Goal: Register for event/course

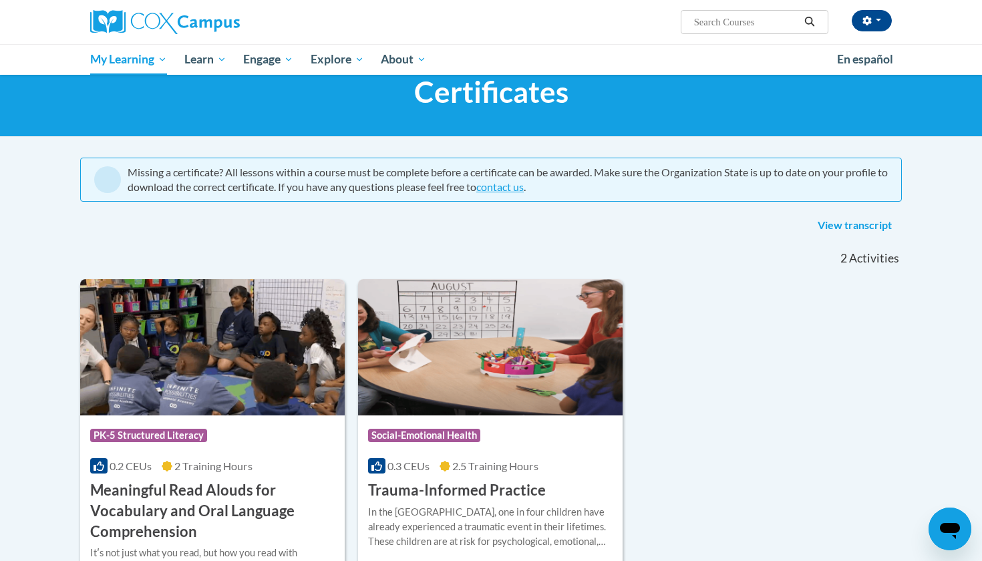
scroll to position [47, 0]
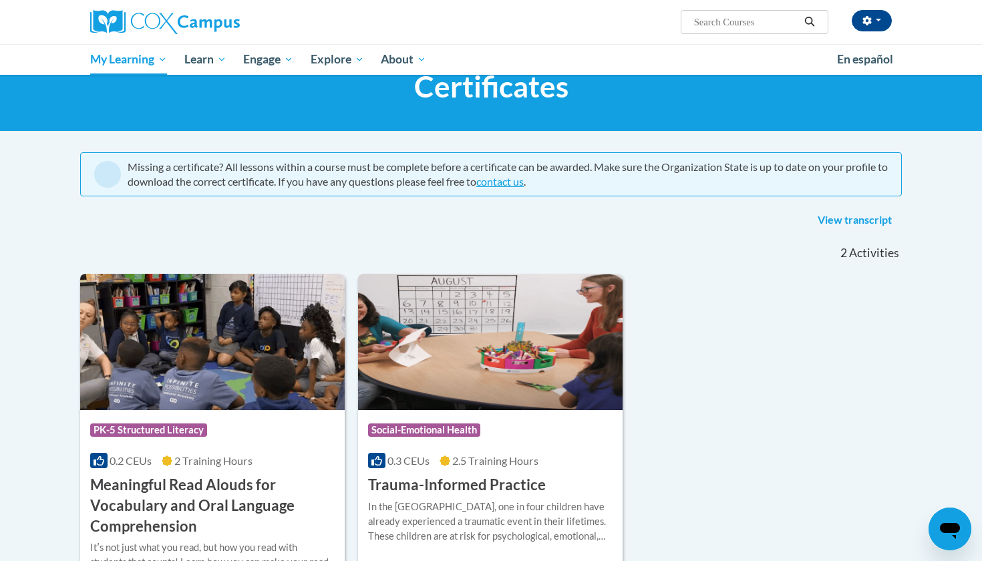
click at [705, 27] on input "Search..." at bounding box center [746, 22] width 107 height 16
type input "systematic"
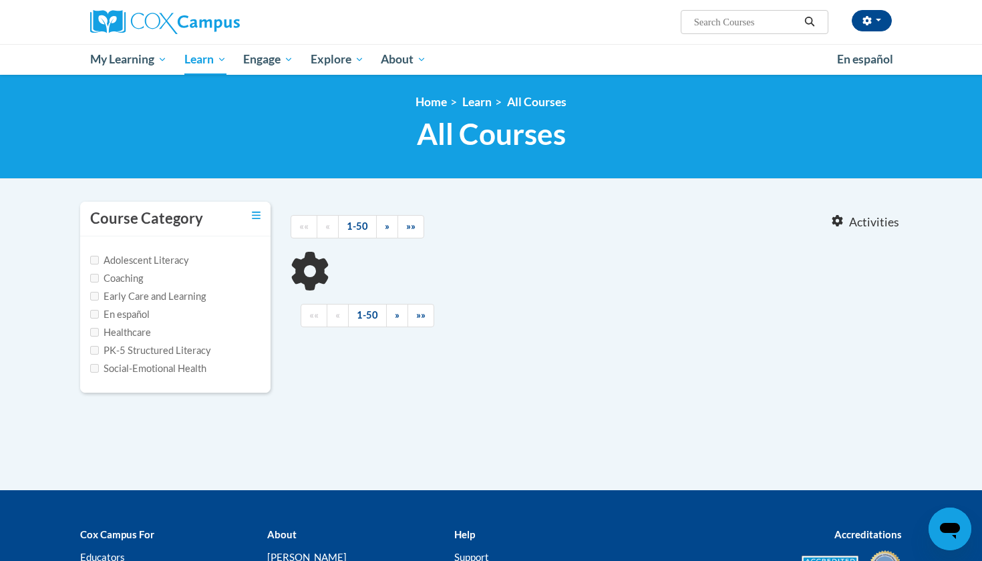
type input "systematic"
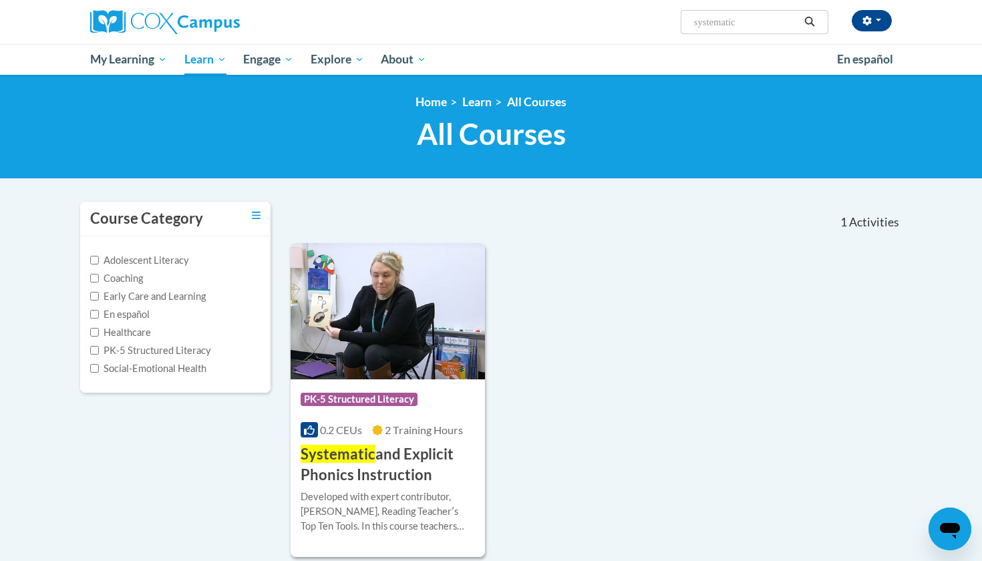
click at [328, 460] on span "Systematic" at bounding box center [338, 454] width 75 height 18
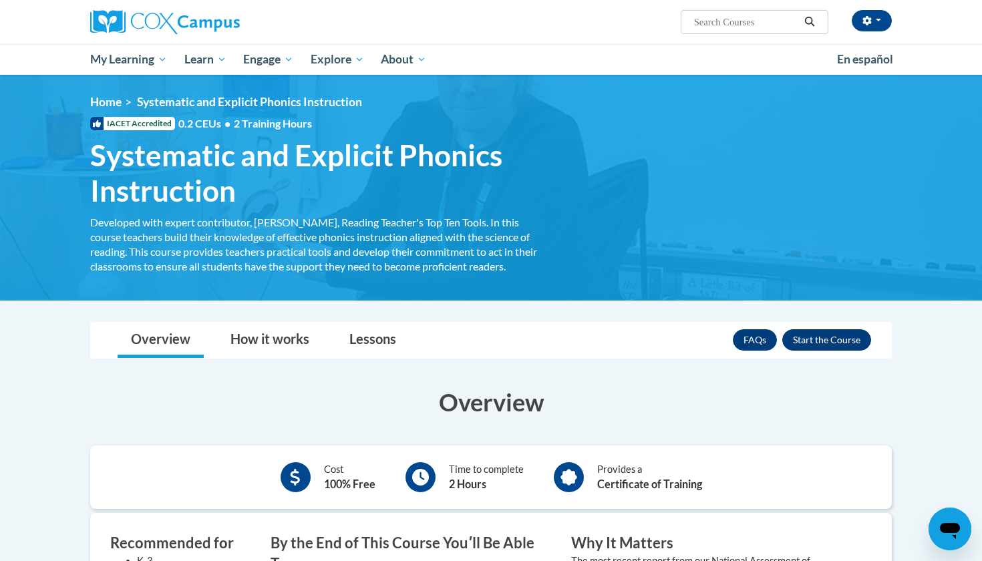
click at [845, 339] on button "Enroll" at bounding box center [826, 339] width 89 height 21
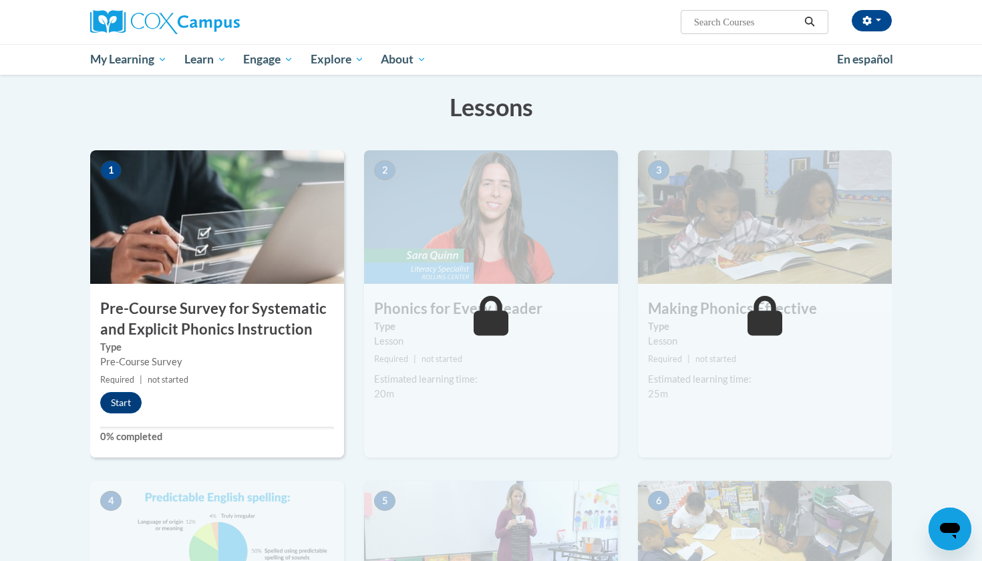
scroll to position [203, 0]
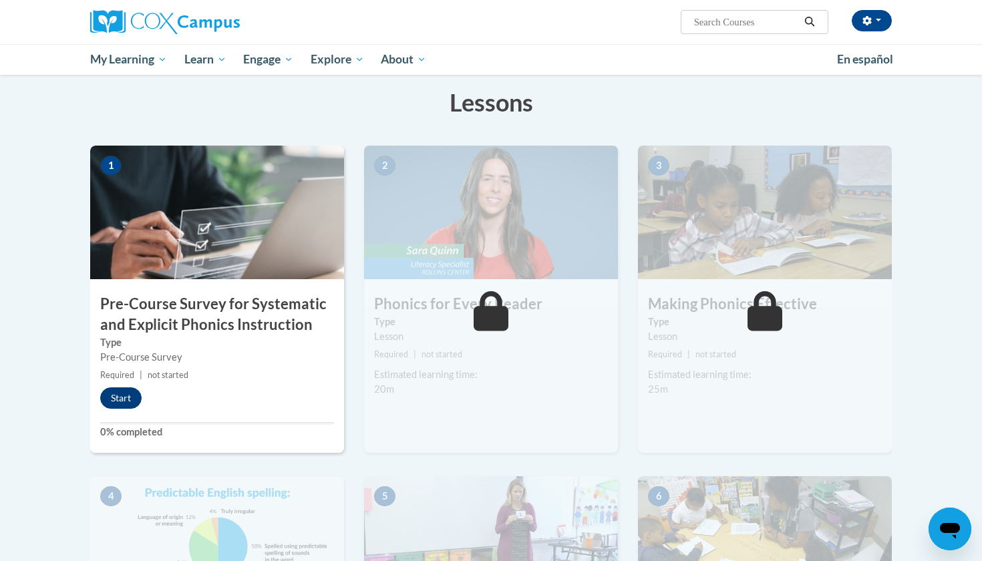
click at [110, 403] on button "Start" at bounding box center [120, 398] width 41 height 21
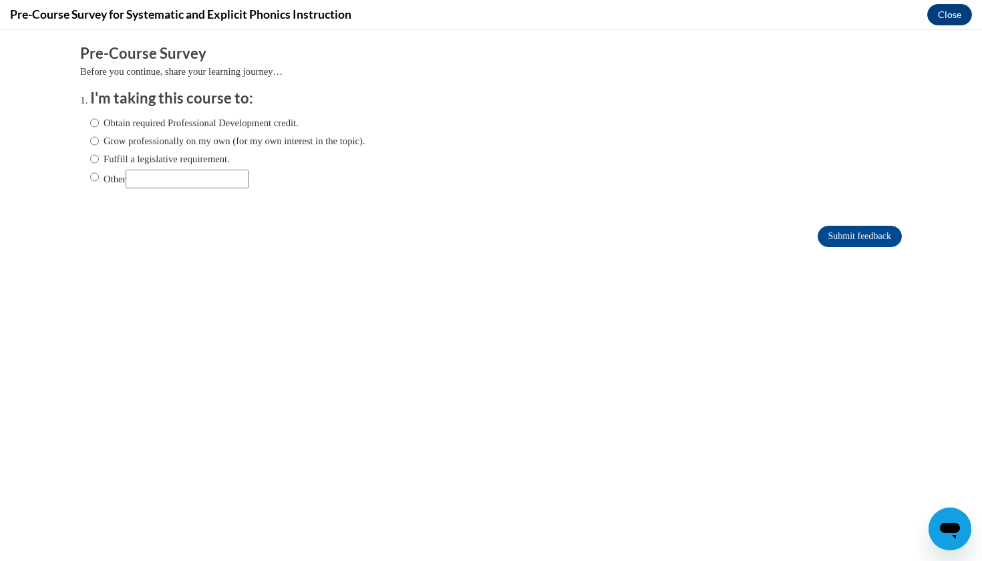
scroll to position [0, 0]
click at [92, 122] on input "Obtain required Professional Development credit." at bounding box center [94, 123] width 9 height 15
radio input "true"
click at [833, 233] on input "Submit feedback" at bounding box center [860, 236] width 84 height 21
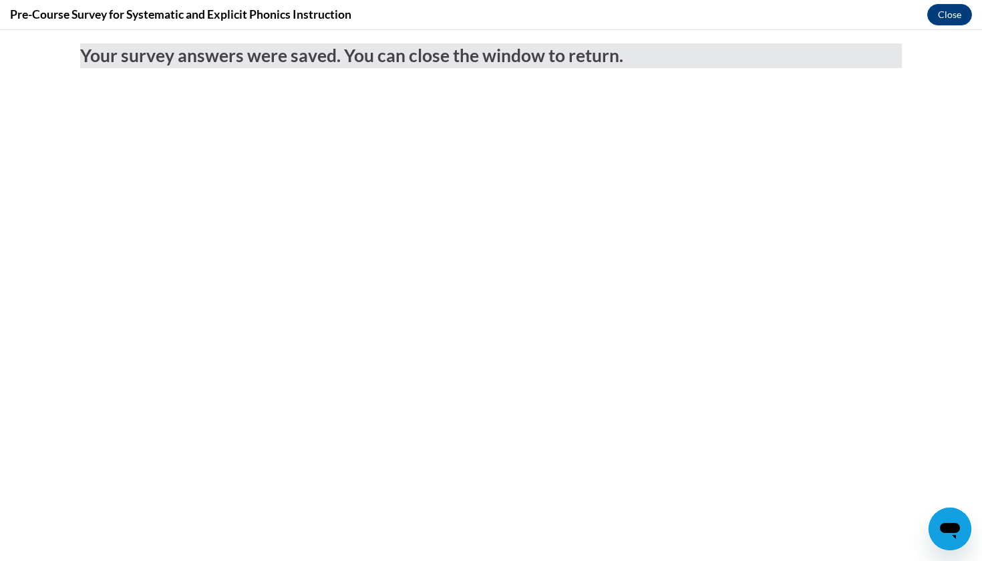
click at [764, 461] on body "Your survey answers were saved. You can close the window to return." at bounding box center [491, 295] width 982 height 531
click at [947, 29] on div "Pre-Course Survey for Systematic and Explicit Phonics Instruction Close" at bounding box center [491, 15] width 982 height 30
click at [954, 19] on button "Close" at bounding box center [949, 14] width 45 height 21
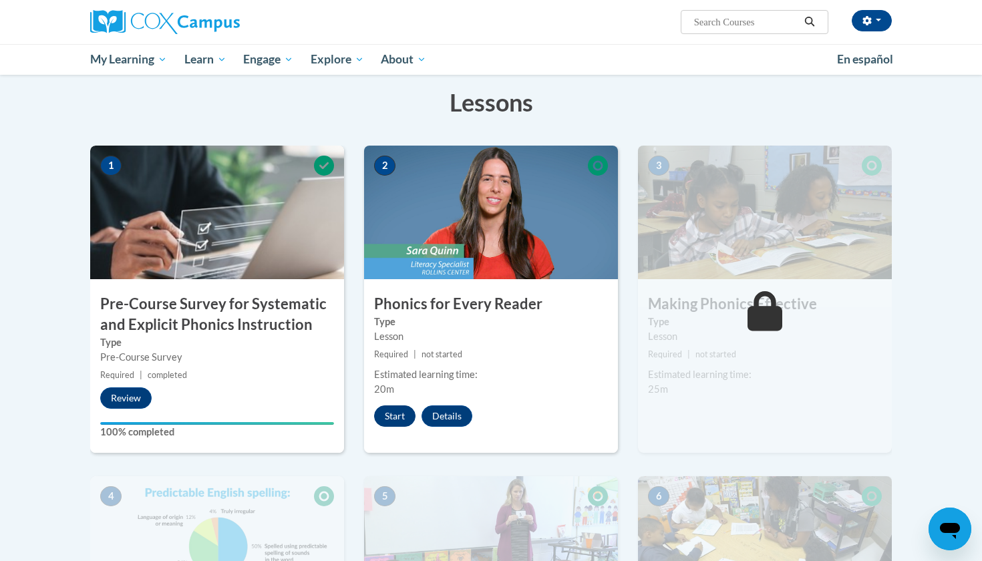
click at [388, 406] on button "Start" at bounding box center [394, 416] width 41 height 21
